Goal: Transaction & Acquisition: Purchase product/service

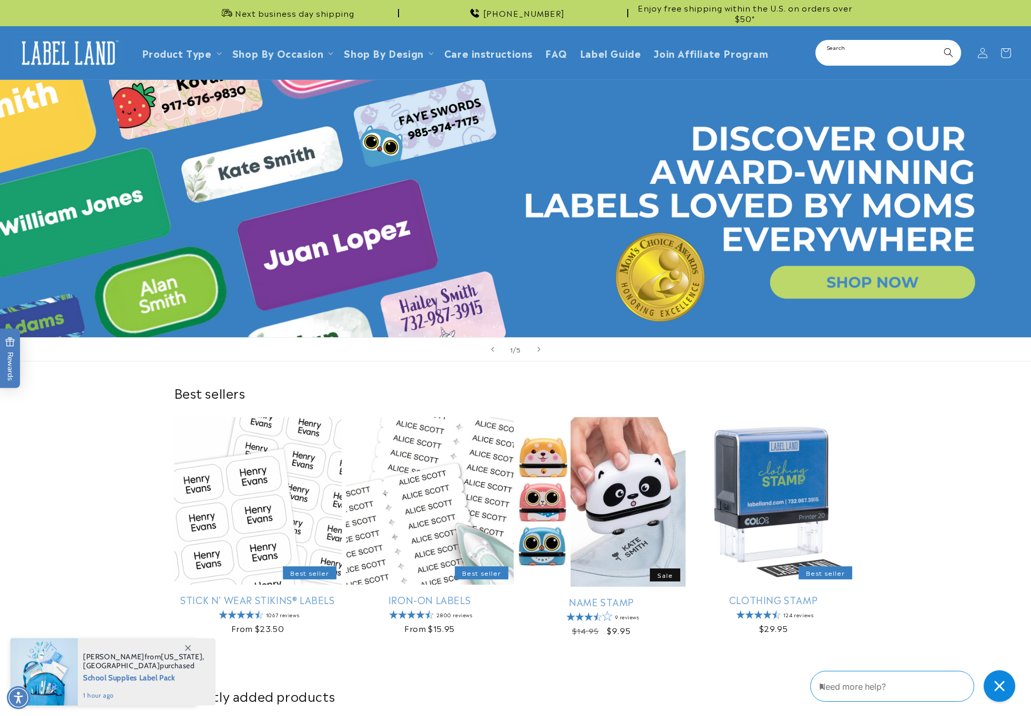
click at [864, 50] on input "Search" at bounding box center [887, 53] width 143 height 24
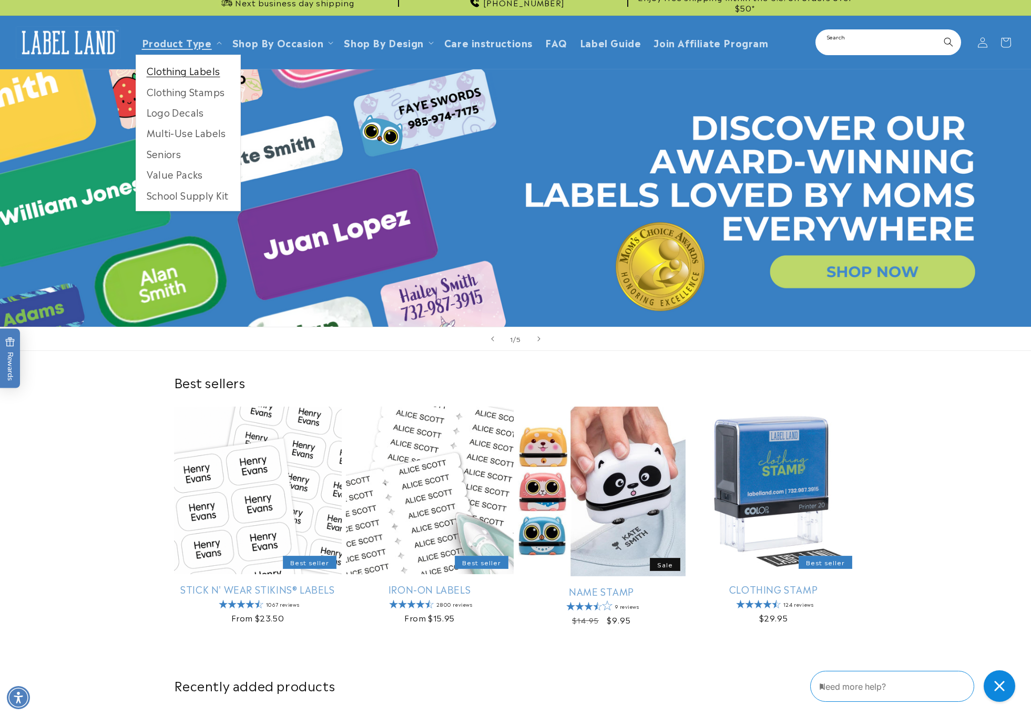
scroll to position [11, 0]
click at [204, 72] on link "Clothing Labels" at bounding box center [188, 70] width 104 height 20
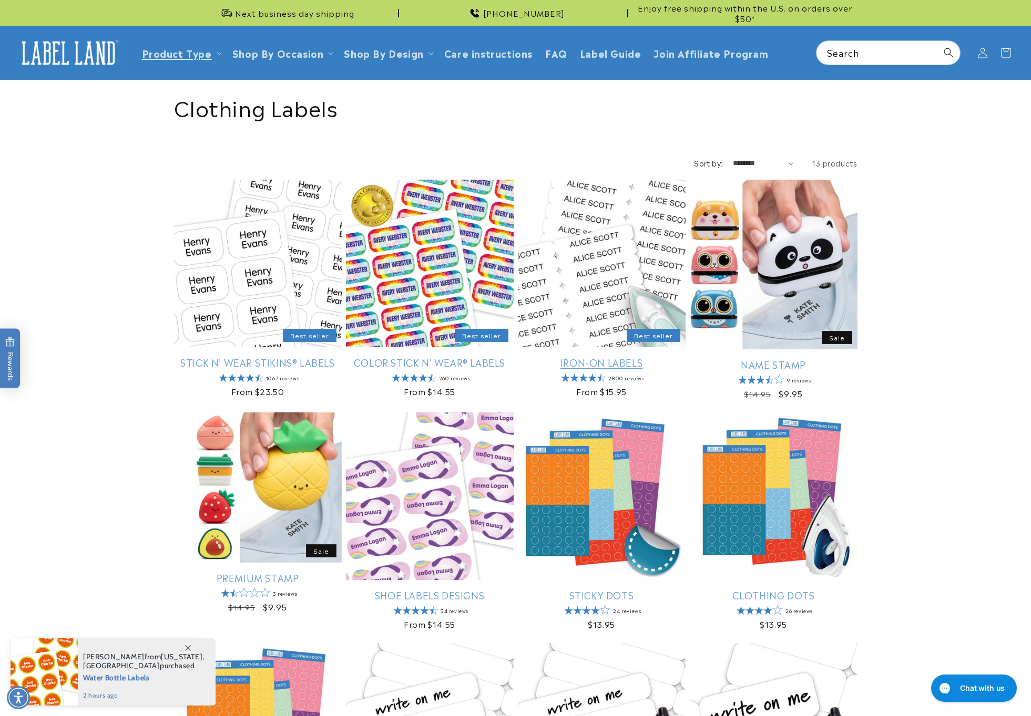
click at [609, 362] on link "Iron-On Labels" at bounding box center [602, 362] width 168 height 12
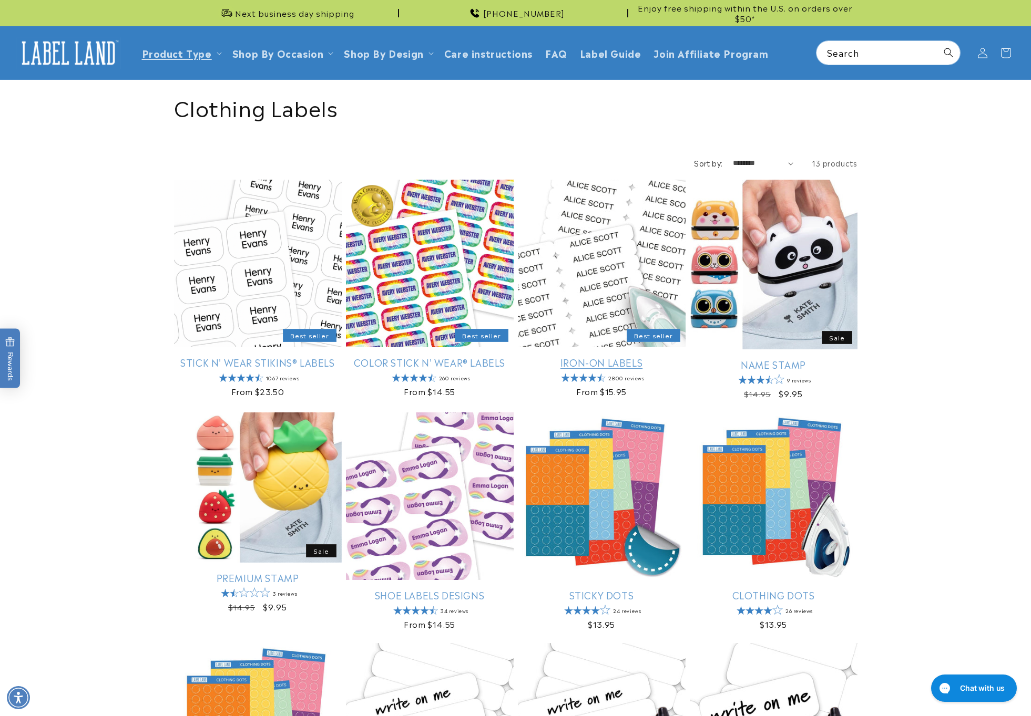
click at [586, 362] on link "Iron-On Labels" at bounding box center [602, 362] width 168 height 12
click at [582, 362] on link "Iron-On Labels" at bounding box center [602, 362] width 168 height 12
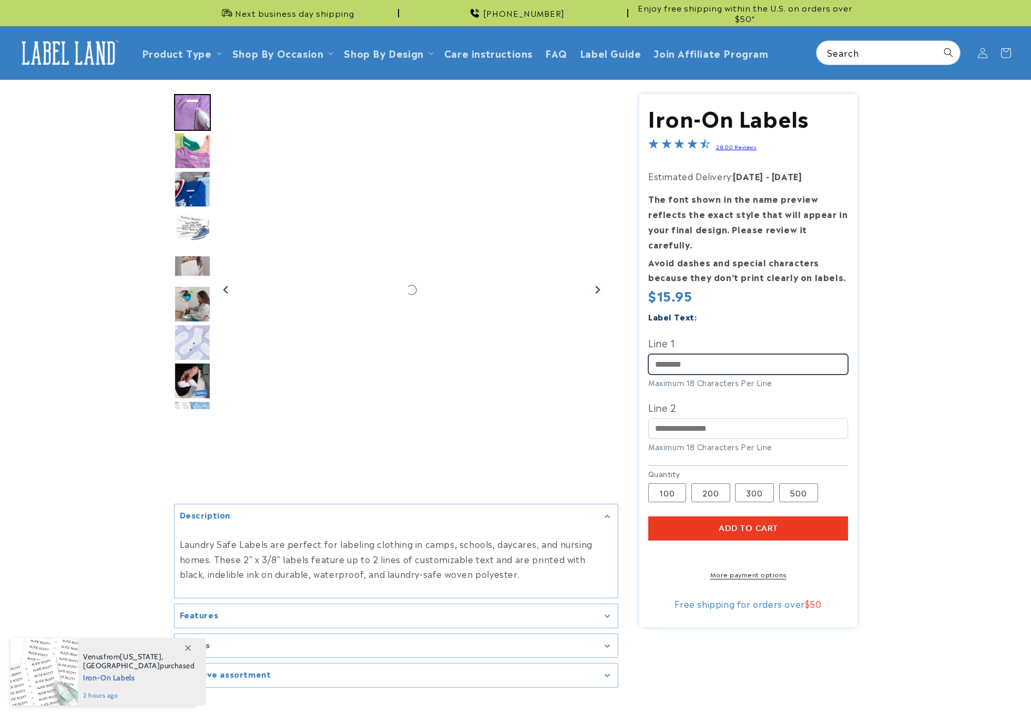
click at [695, 354] on input "Line 1" at bounding box center [748, 364] width 200 height 20
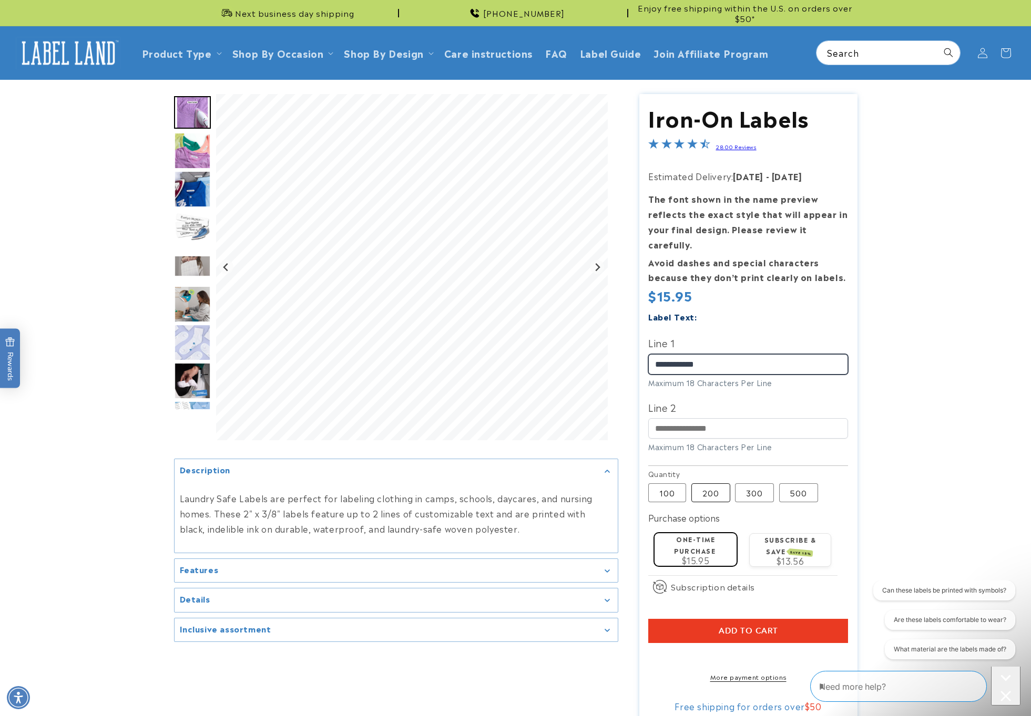
type input "**********"
click at [705, 483] on label "200 Variant sold out or unavailable" at bounding box center [710, 492] width 39 height 19
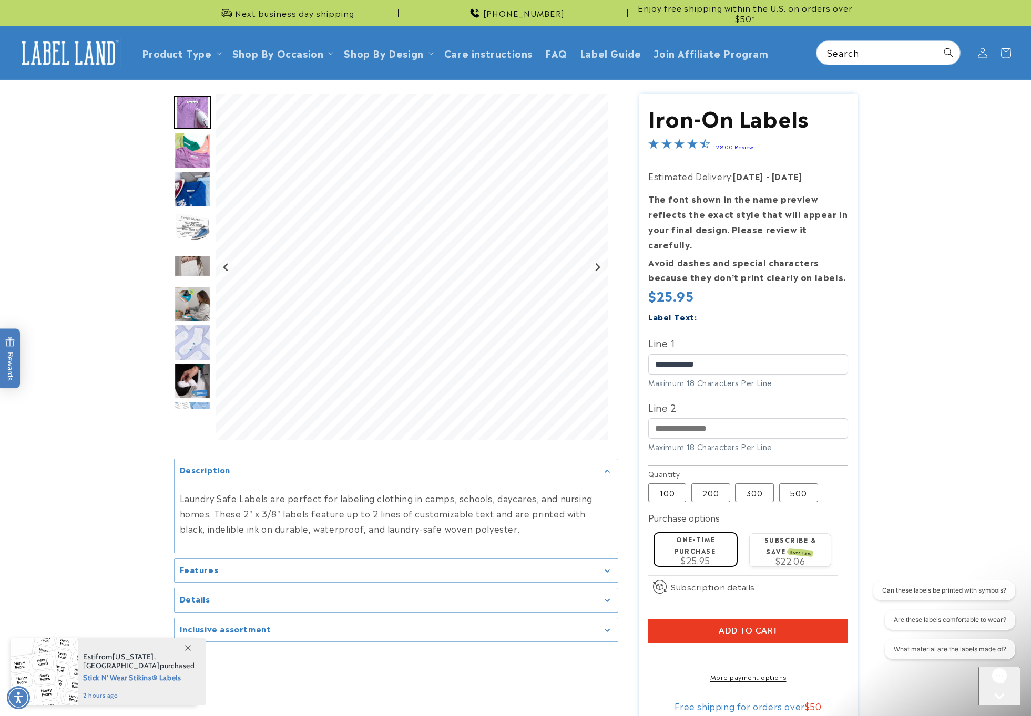
click at [748, 626] on span "Add to cart" at bounding box center [747, 630] width 59 height 9
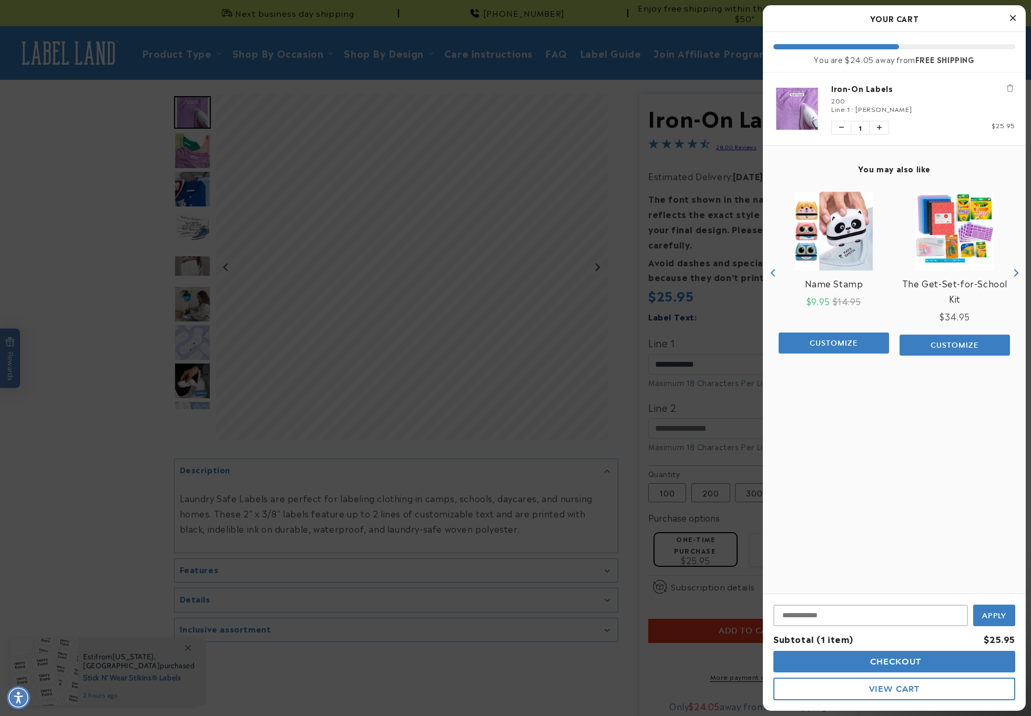
click at [1013, 17] on icon "Close Cart" at bounding box center [1013, 17] width 6 height 9
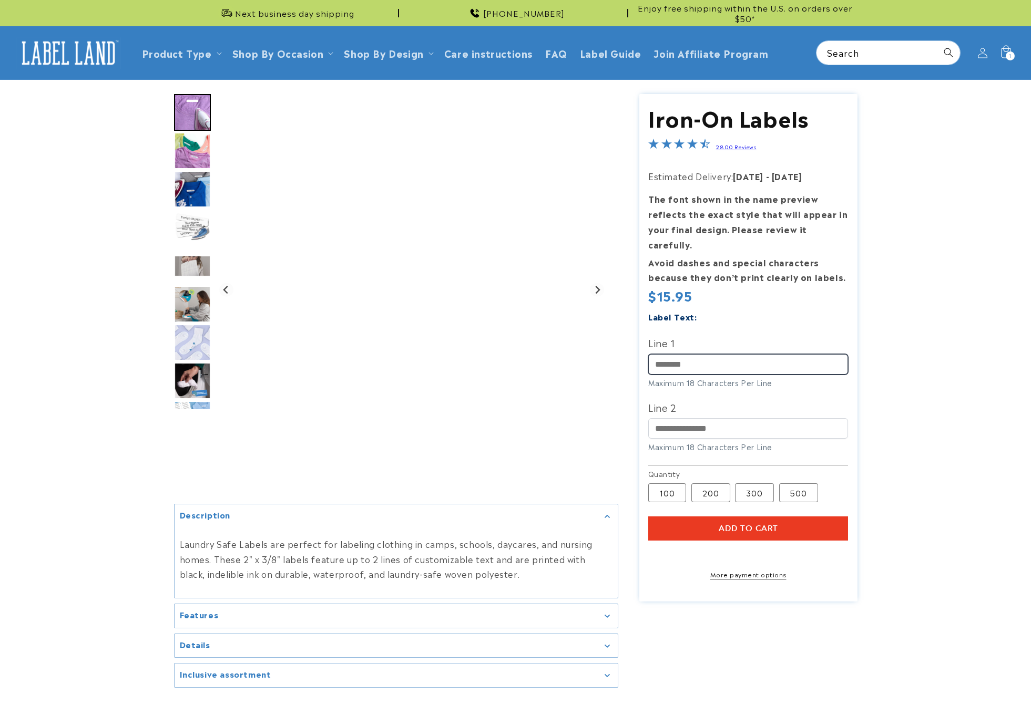
click at [678, 354] on input "Line 1" at bounding box center [748, 364] width 200 height 20
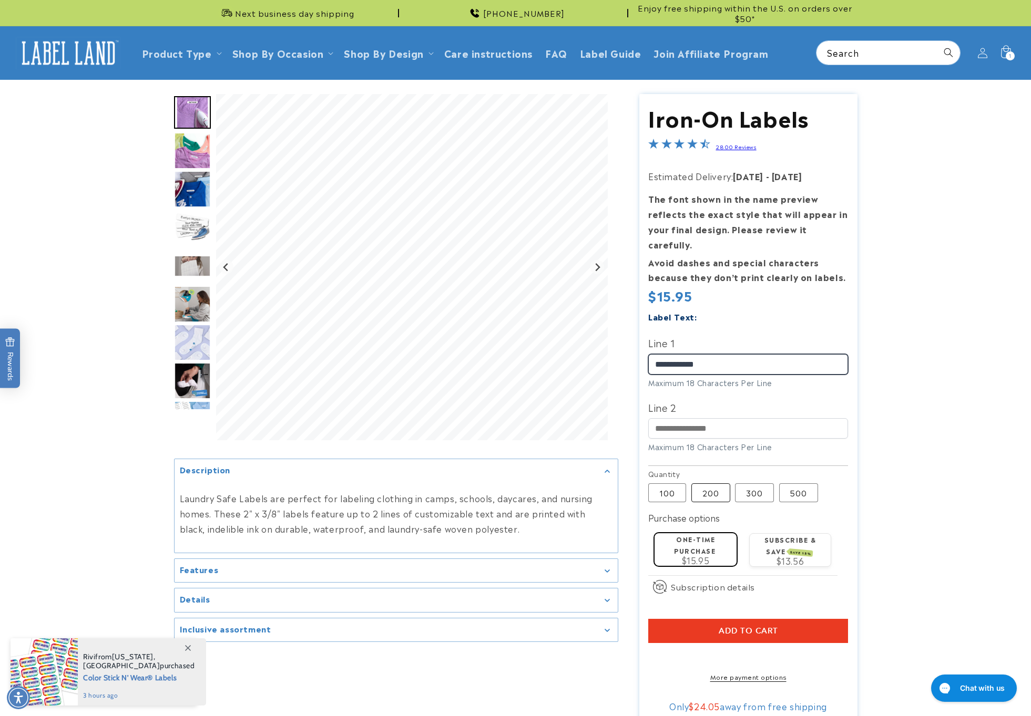
type input "**********"
click at [716, 483] on label "200 Variant sold out or unavailable" at bounding box center [710, 492] width 39 height 19
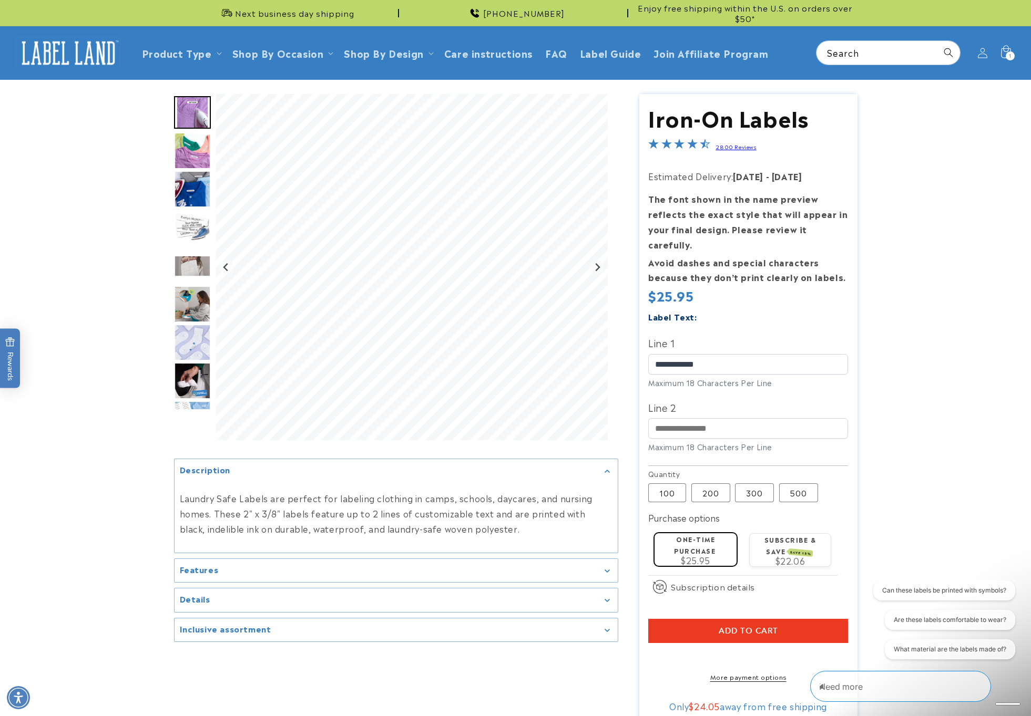
click at [734, 626] on span "Add to cart" at bounding box center [747, 630] width 59 height 9
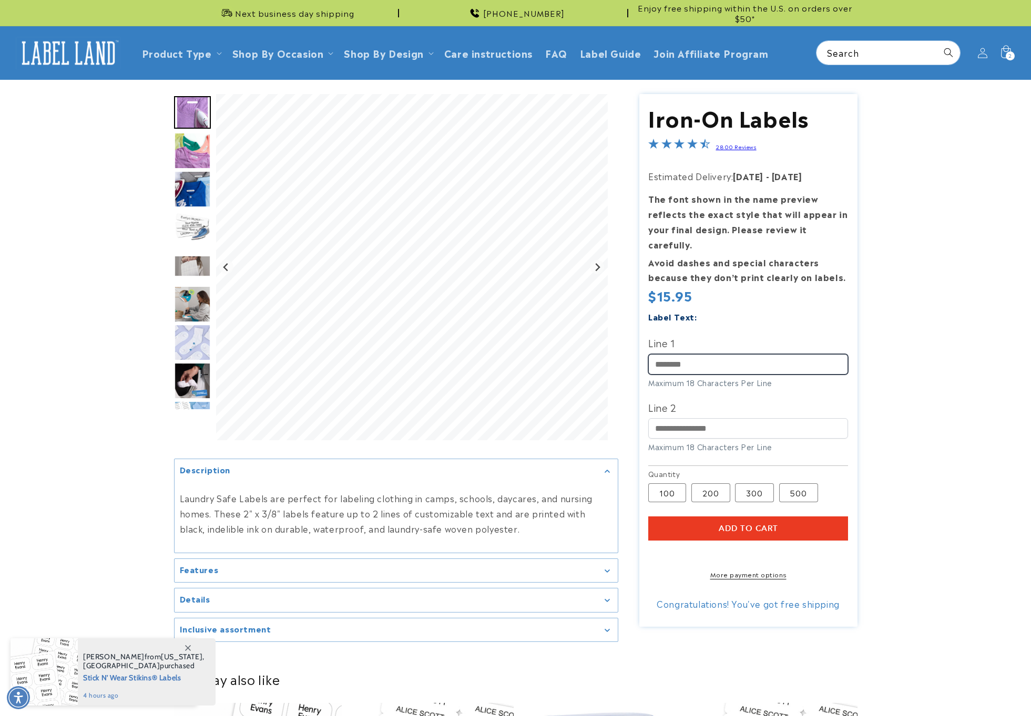
click at [676, 354] on input "Line 1" at bounding box center [748, 364] width 200 height 20
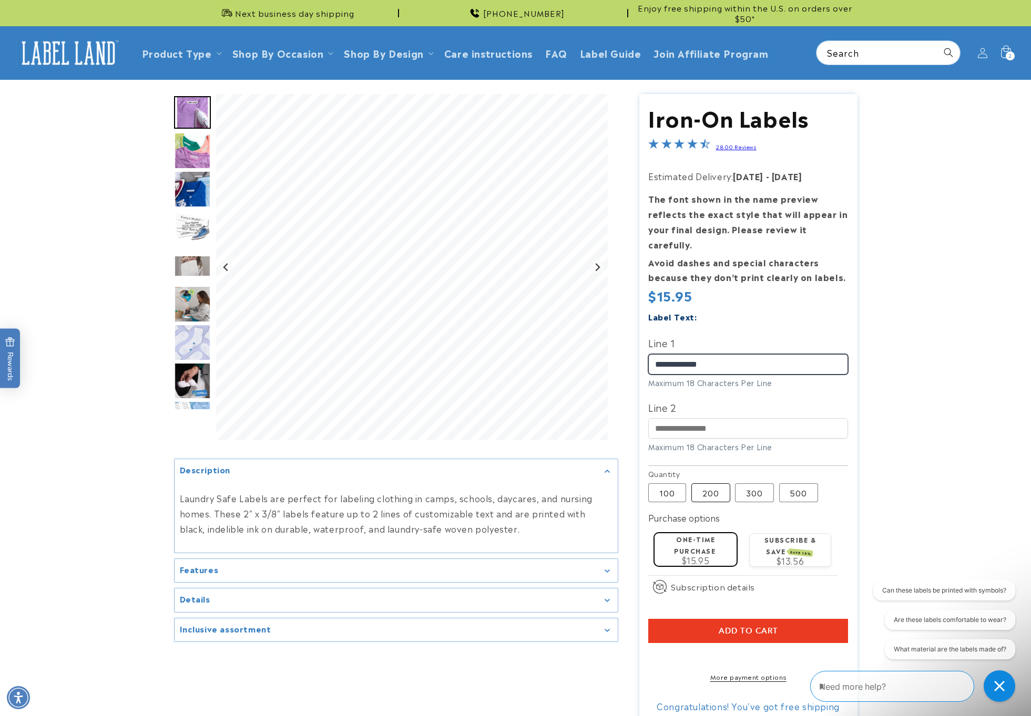
type input "**********"
click at [707, 483] on label "200 Variant sold out or unavailable" at bounding box center [710, 492] width 39 height 19
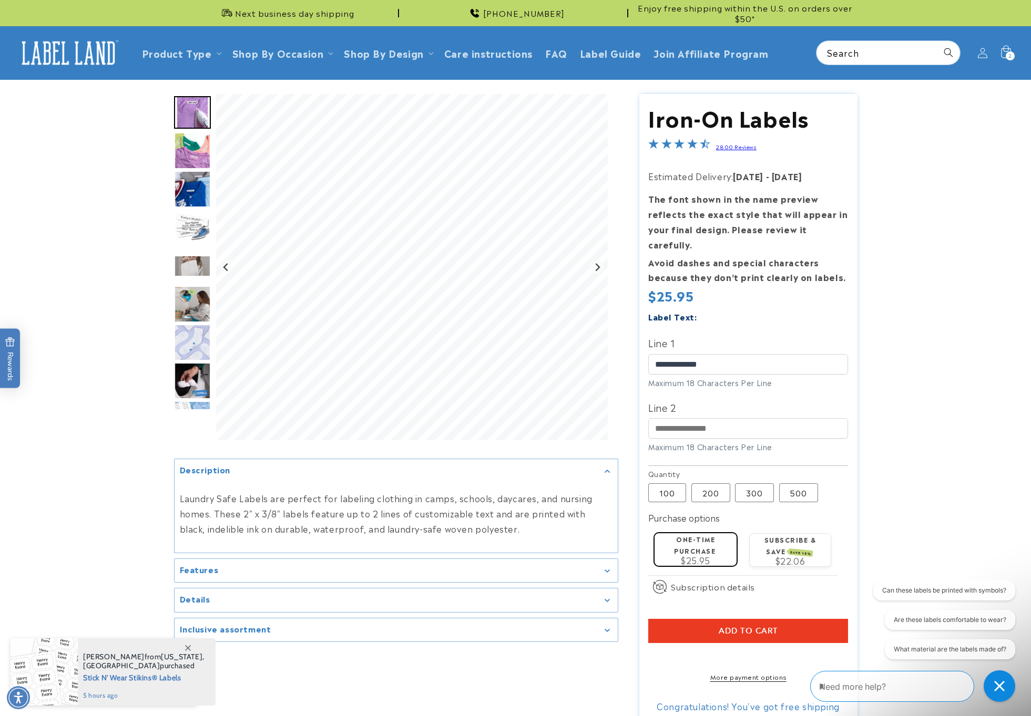
click at [739, 626] on span "Add to cart" at bounding box center [747, 630] width 59 height 9
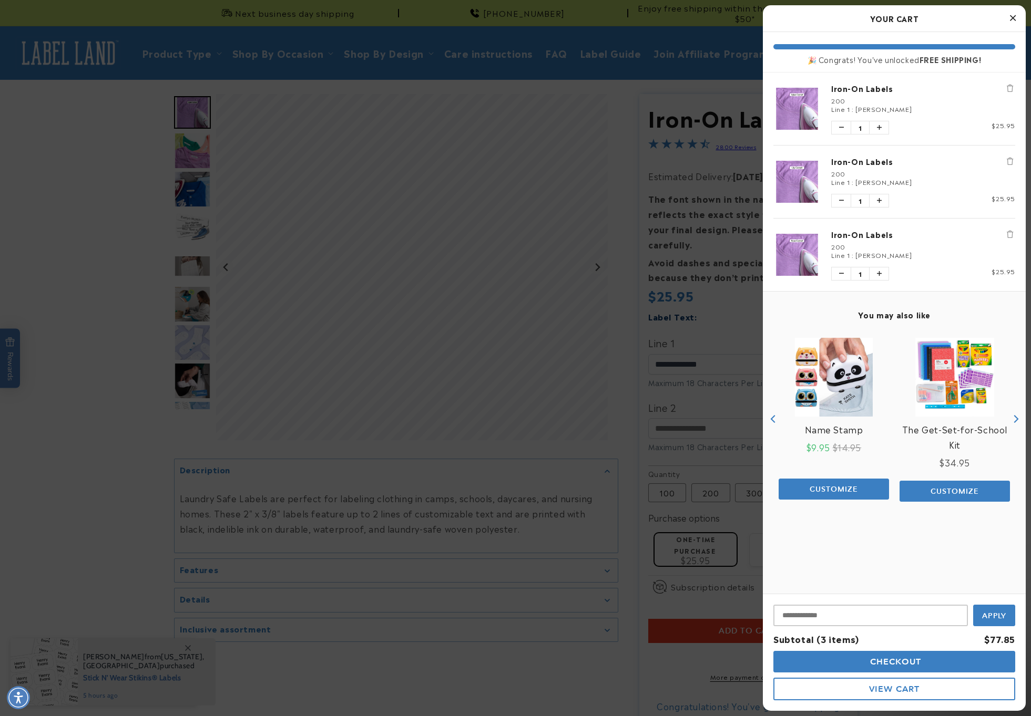
click at [461, 670] on div at bounding box center [515, 358] width 1031 height 716
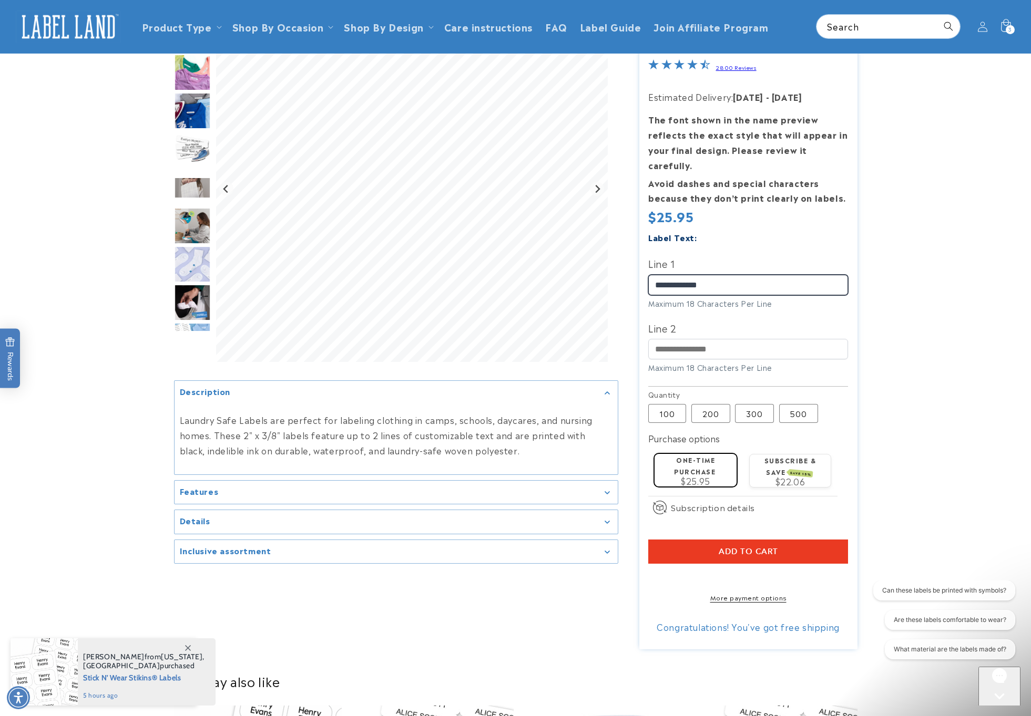
drag, startPoint x: 708, startPoint y: 267, endPoint x: 644, endPoint y: 266, distance: 64.6
click at [644, 266] on section "Iron-On Labels Iron-On Labels 2800 Reviews Estimated Delivery: Aug 22 - Aug 28 …" at bounding box center [748, 332] width 218 height 635
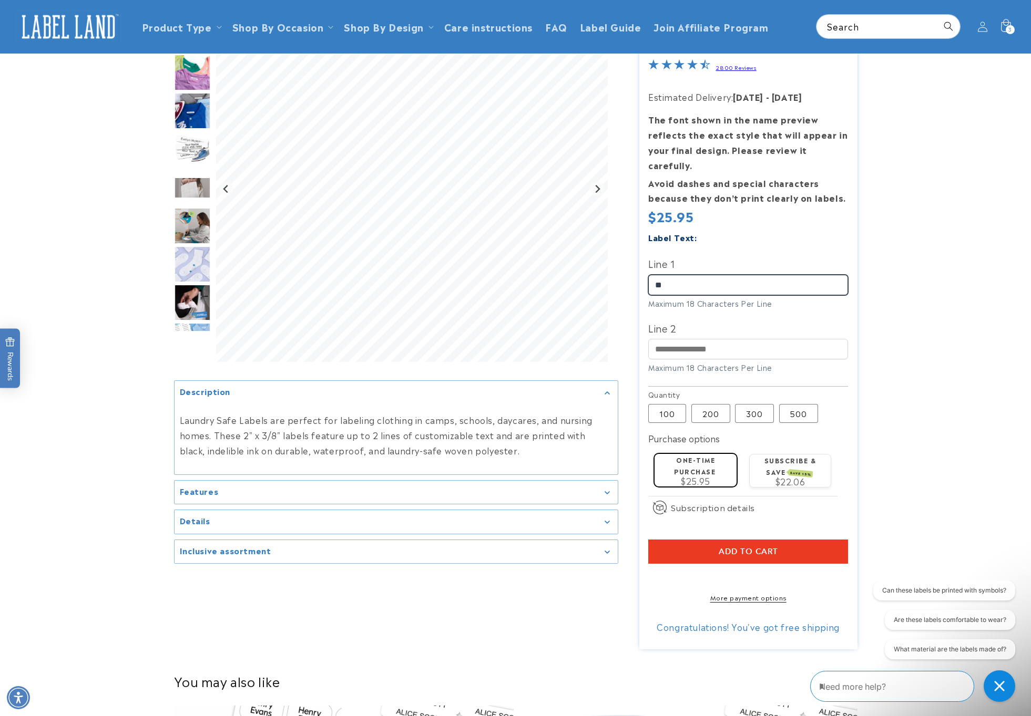
type input "*"
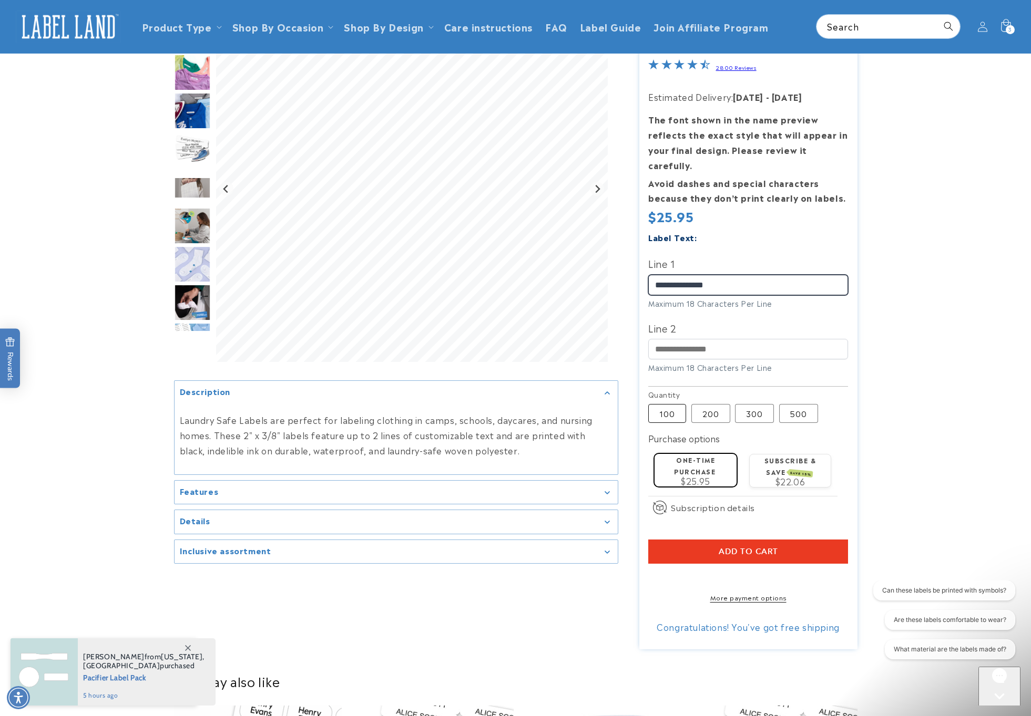
type input "**********"
click at [668, 404] on label "100 Variant sold out or unavailable" at bounding box center [667, 413] width 38 height 19
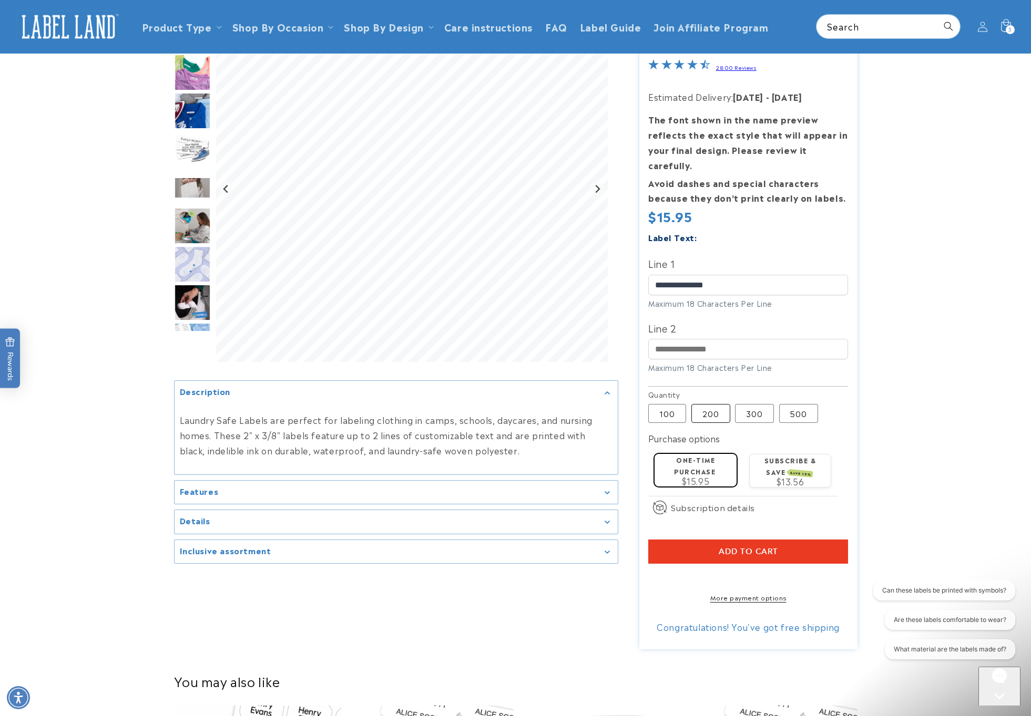
click at [704, 404] on label "200 Variant sold out or unavailable" at bounding box center [710, 413] width 39 height 19
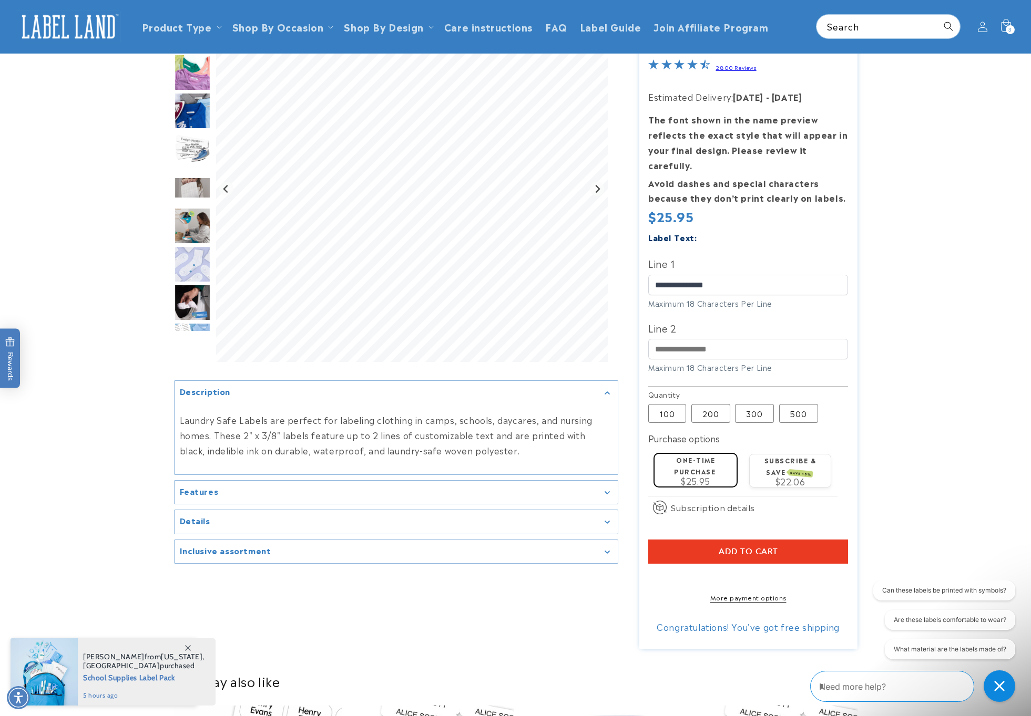
click at [734, 547] on span "Add to cart" at bounding box center [747, 551] width 59 height 9
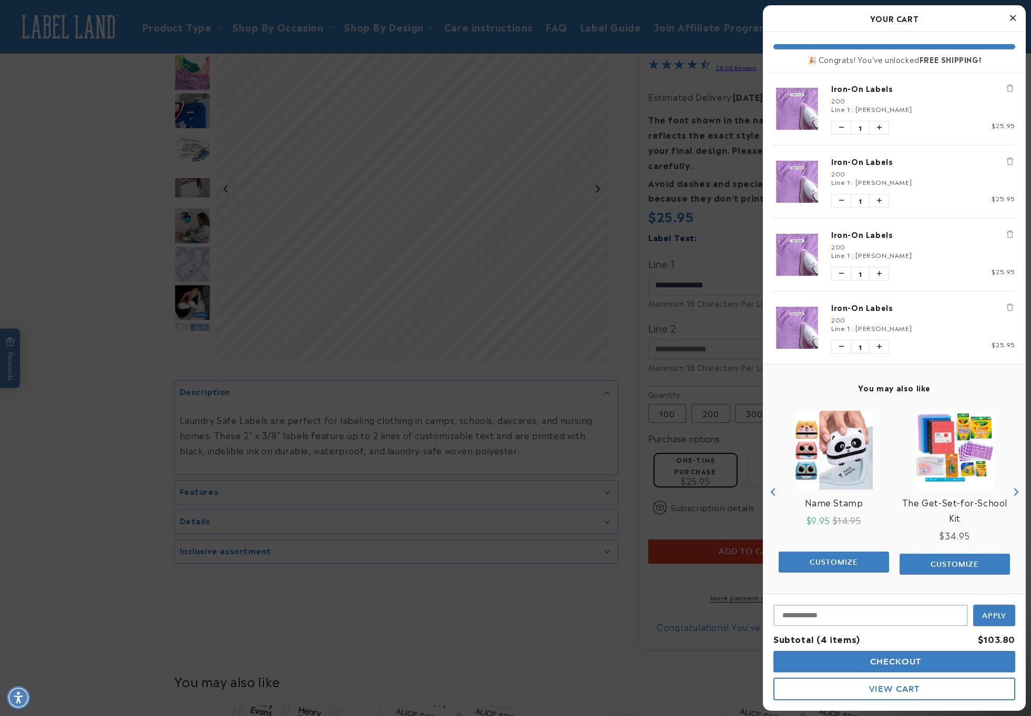
click at [58, 246] on div at bounding box center [515, 358] width 1031 height 716
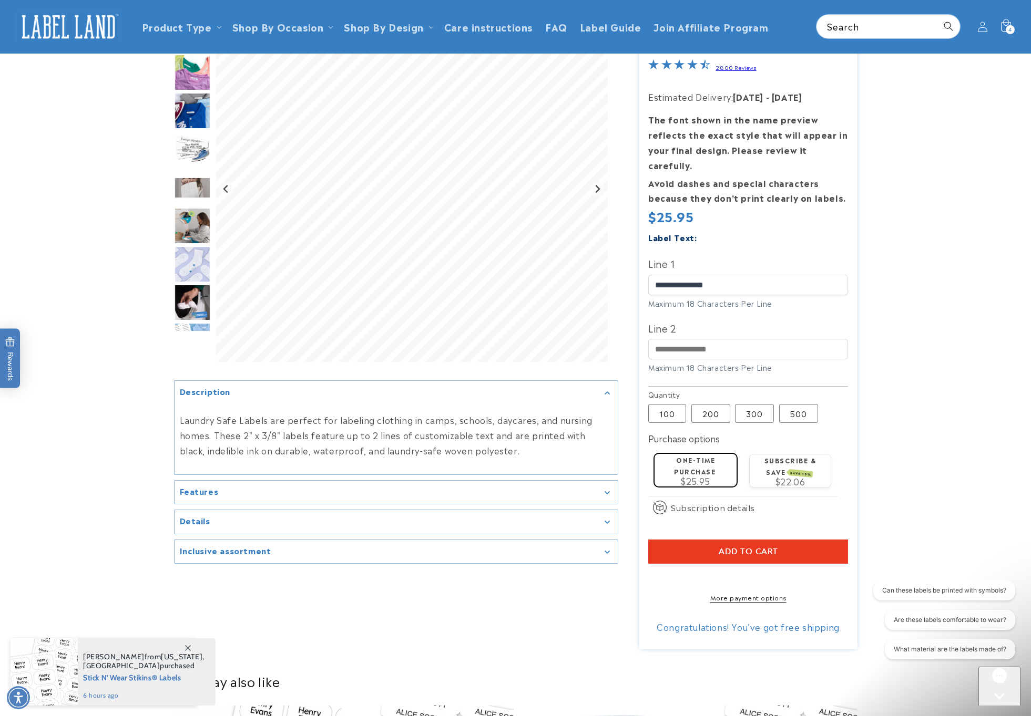
click at [80, 22] on img at bounding box center [68, 27] width 105 height 33
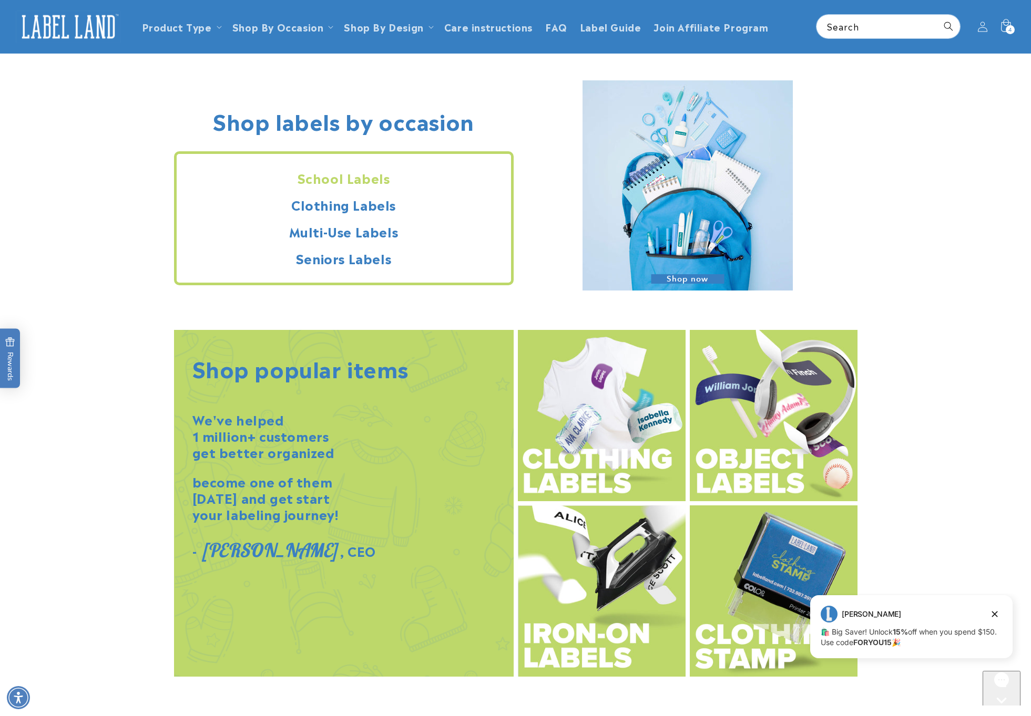
scroll to position [839, 0]
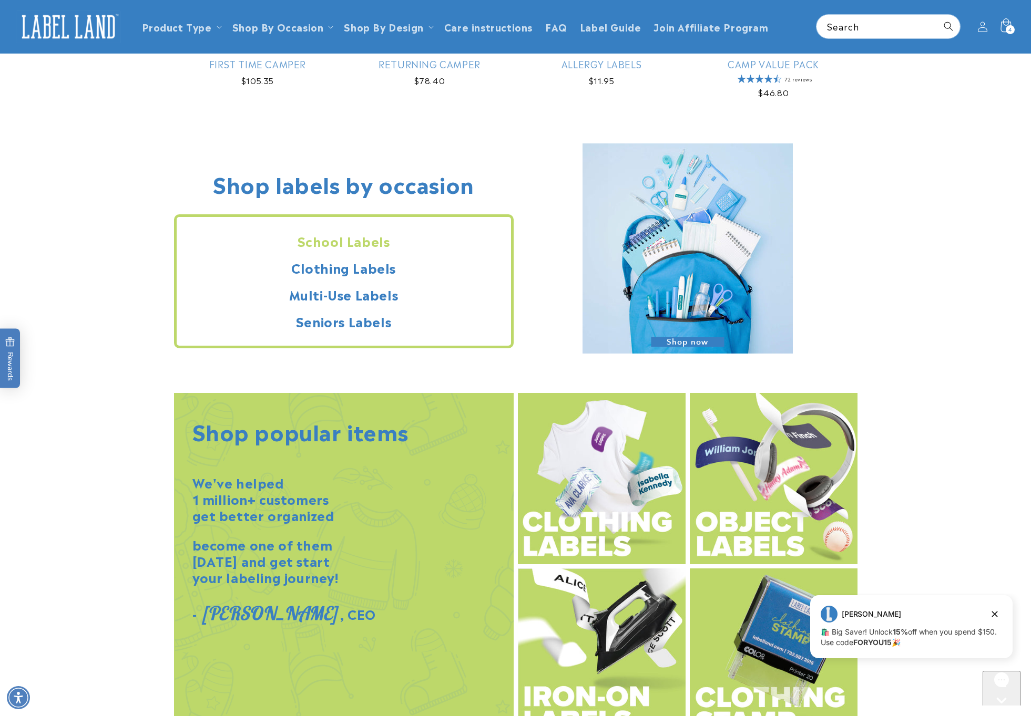
click at [1009, 27] on span "4" at bounding box center [1010, 29] width 4 height 9
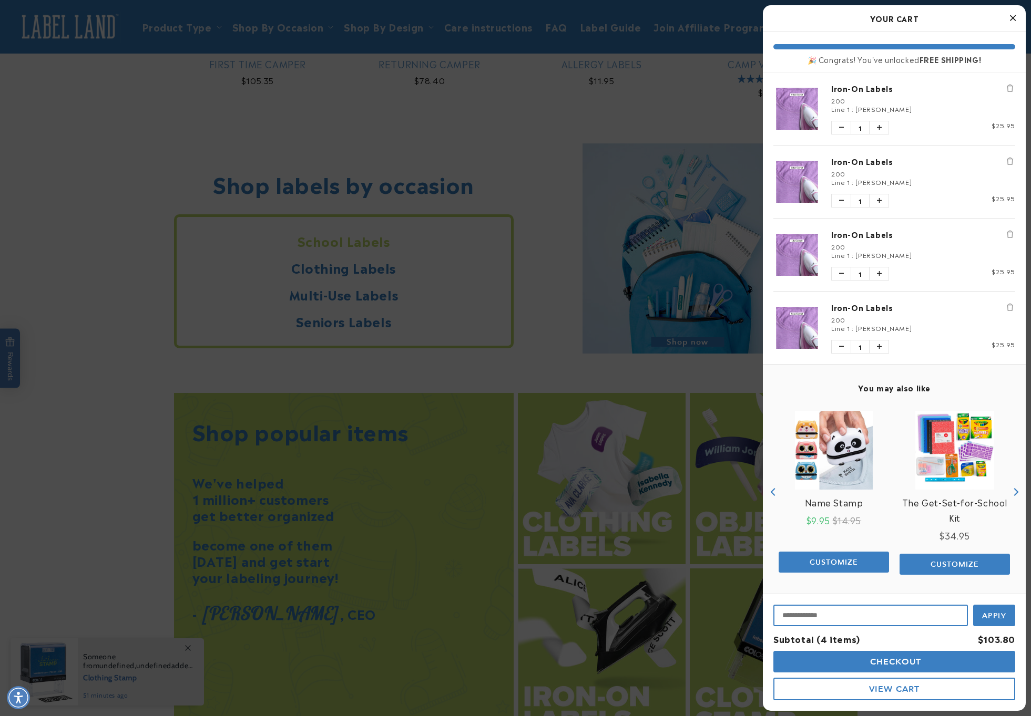
click at [826, 616] on input "Input Discount" at bounding box center [870, 616] width 194 height 22
click at [996, 609] on button "Apply" at bounding box center [994, 615] width 42 height 24
click at [821, 612] on input "******" at bounding box center [870, 604] width 194 height 24
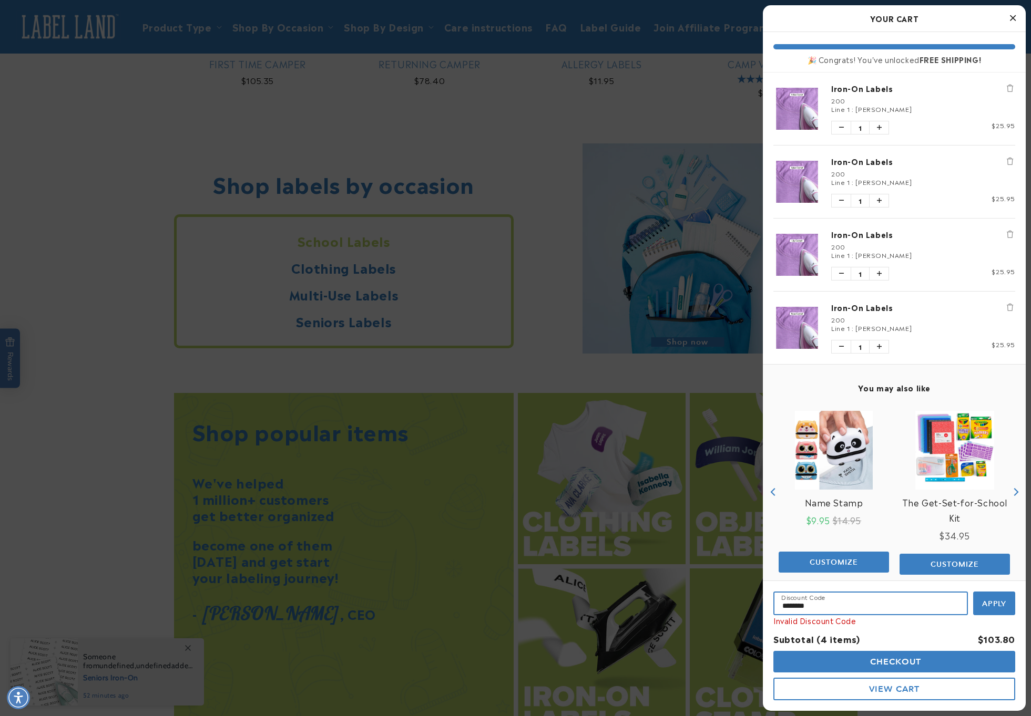
type input "********"
click at [994, 604] on button "Apply" at bounding box center [994, 604] width 42 height 24
drag, startPoint x: 827, startPoint y: 606, endPoint x: 774, endPoint y: 604, distance: 53.6
click at [774, 604] on input "********" at bounding box center [870, 604] width 194 height 24
click at [530, 146] on div at bounding box center [515, 358] width 1031 height 716
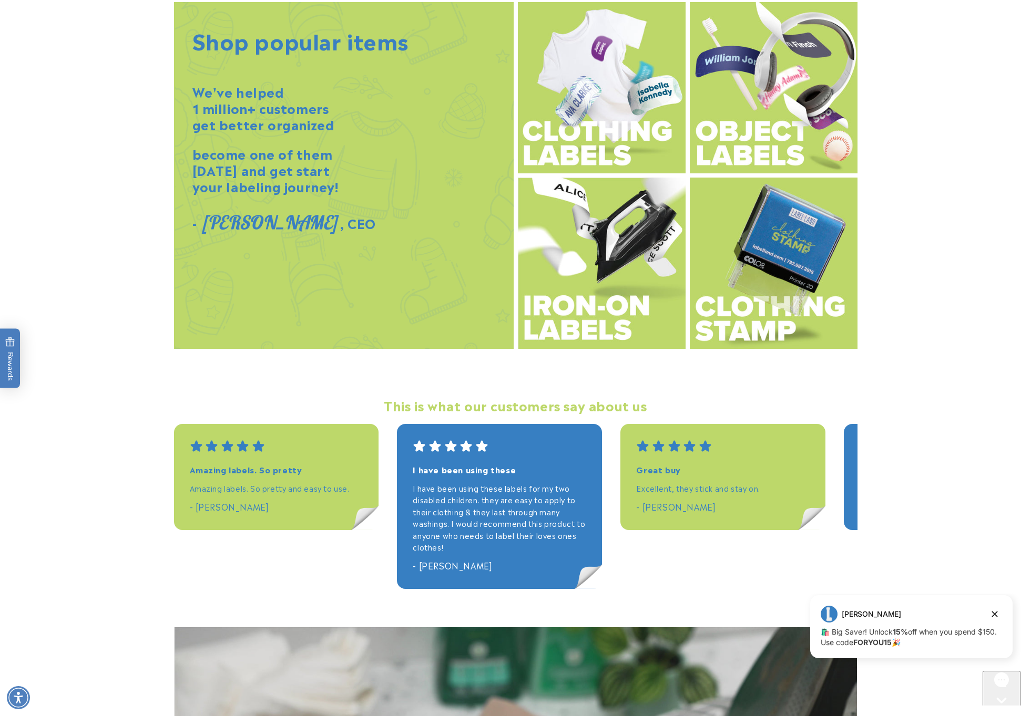
scroll to position [1232, 0]
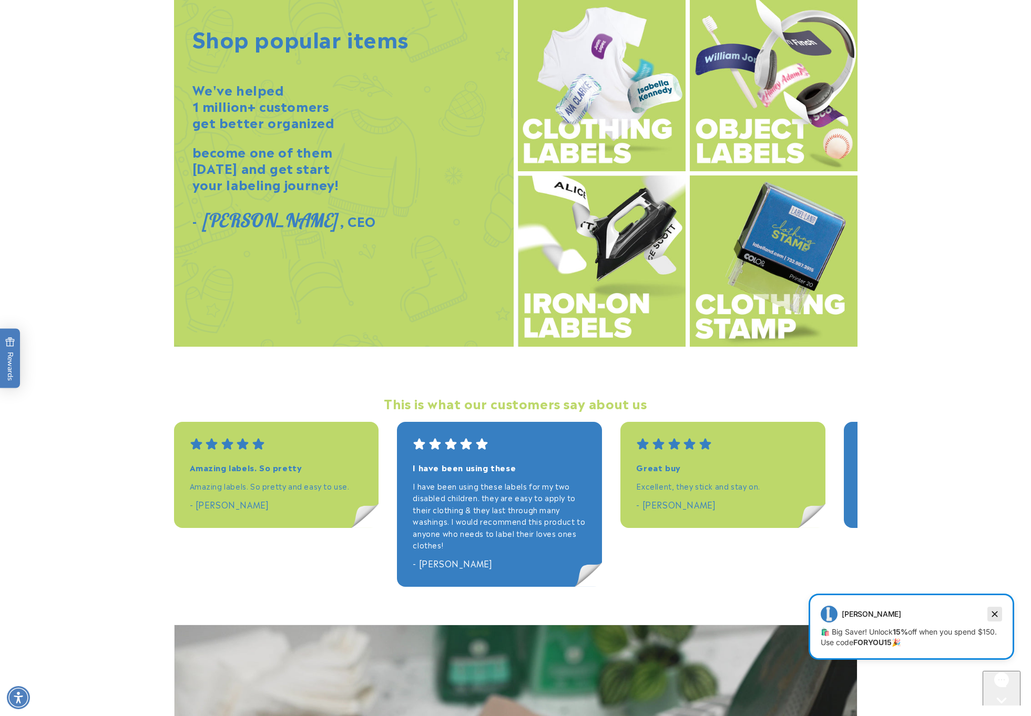
click at [993, 614] on icon "Dismiss campaign" at bounding box center [995, 615] width 6 height 6
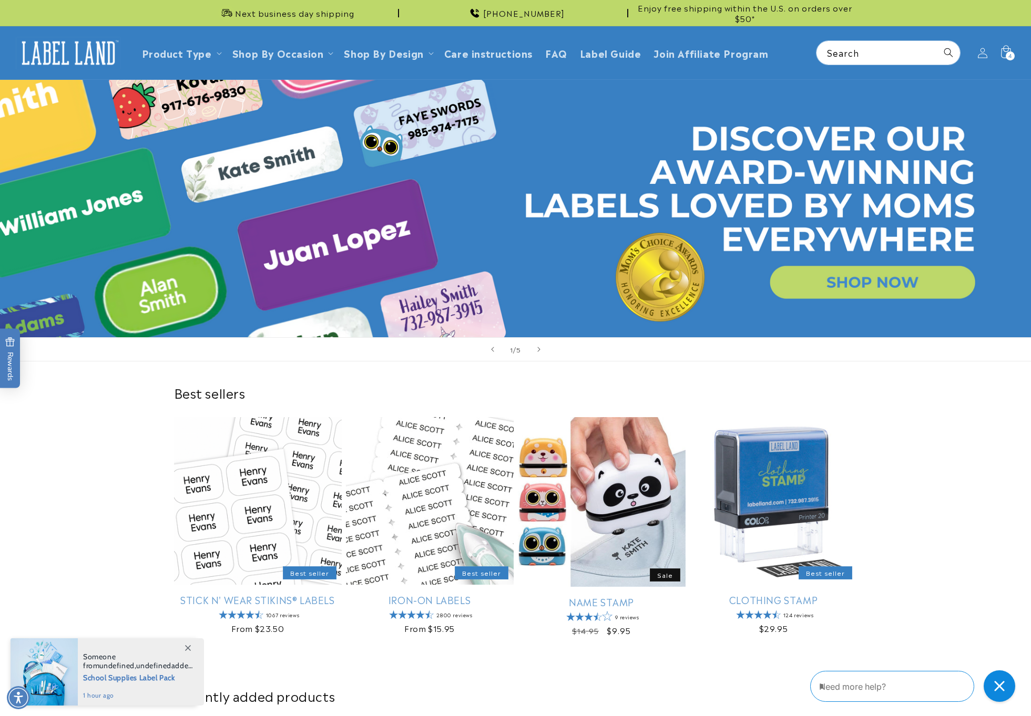
scroll to position [0, 0]
click at [1009, 53] on span "4" at bounding box center [1010, 56] width 4 height 9
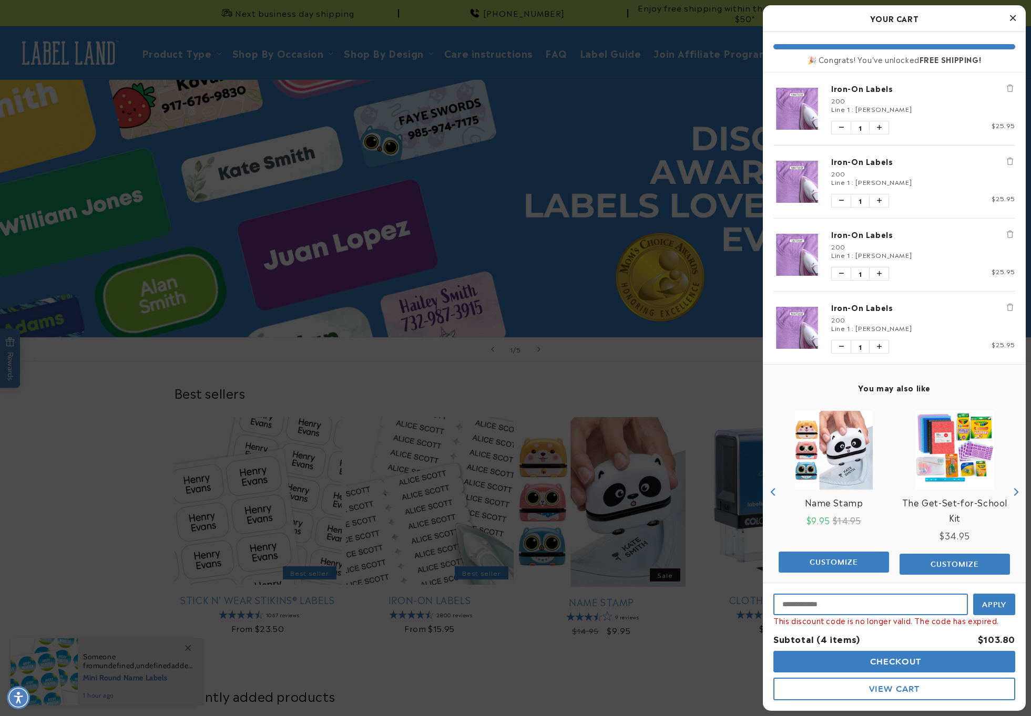
click at [799, 602] on input "Input Discount" at bounding box center [870, 605] width 194 height 22
click at [995, 602] on span "Apply" at bounding box center [994, 603] width 25 height 9
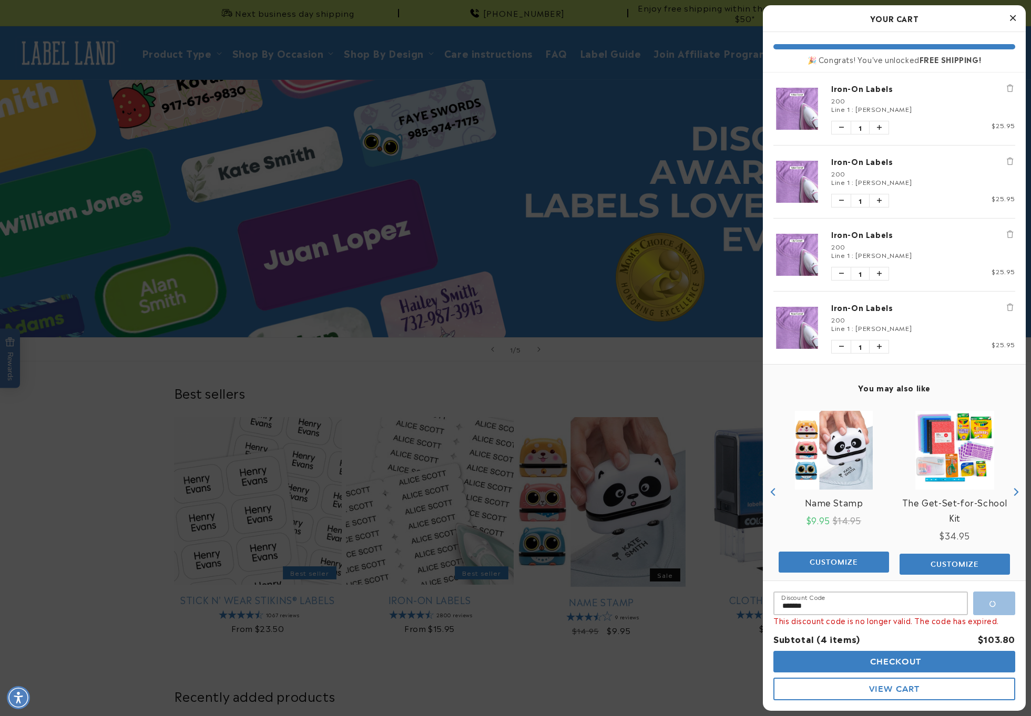
type input "*******"
drag, startPoint x: 811, startPoint y: 610, endPoint x: 743, endPoint y: 604, distance: 69.1
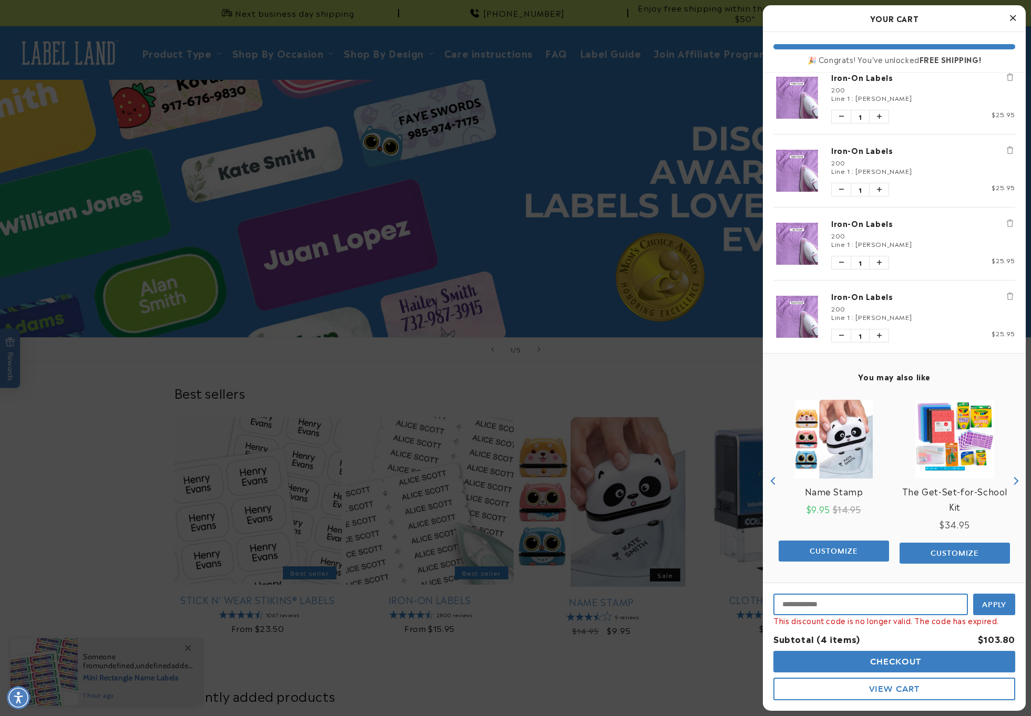
scroll to position [11, 0]
click at [892, 660] on span "Checkout" at bounding box center [894, 662] width 54 height 10
